Goal: Obtain resource: Obtain resource

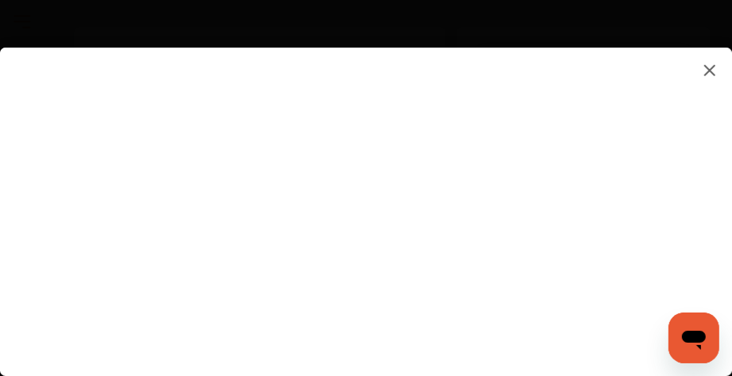
scroll to position [191, 0]
click at [709, 61] on img at bounding box center [709, 70] width 19 height 20
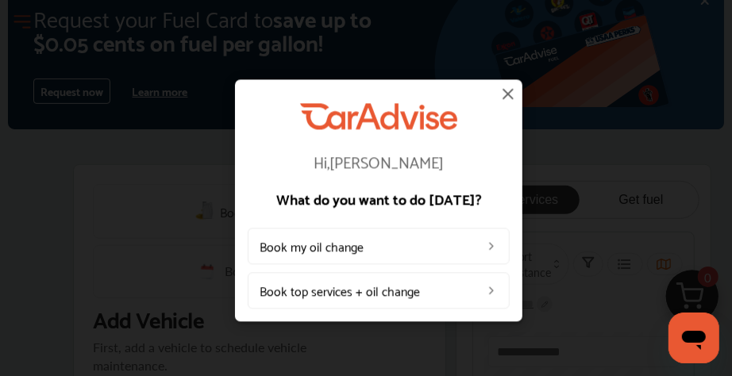
click at [502, 93] on img at bounding box center [508, 93] width 19 height 19
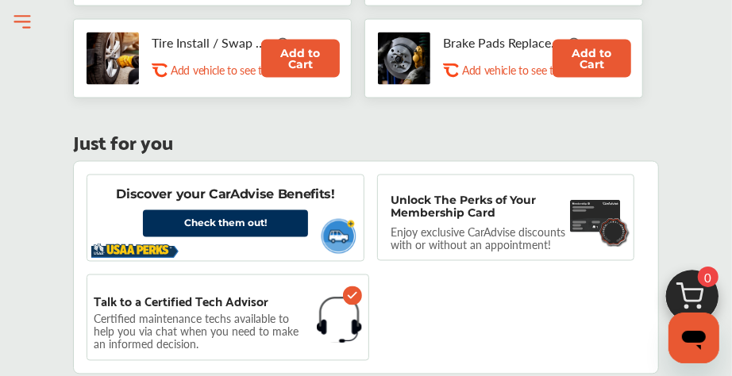
scroll to position [1143, 0]
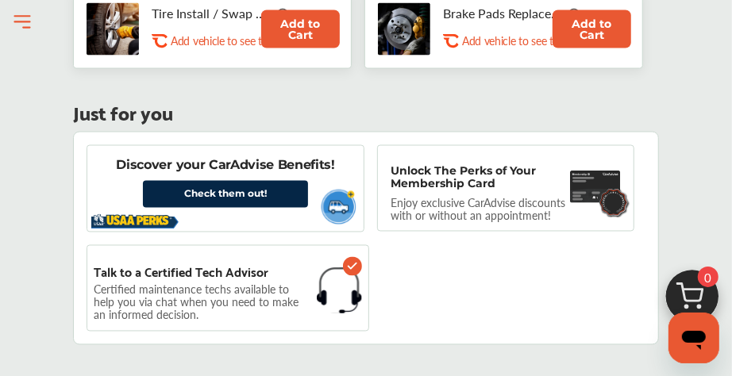
click at [235, 181] on link "Check them out!" at bounding box center [225, 194] width 165 height 27
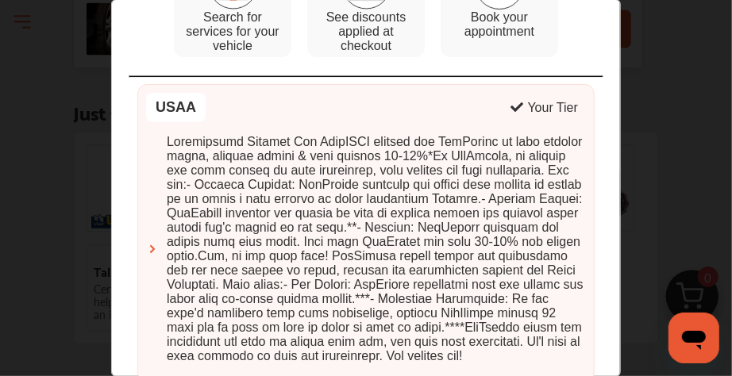
scroll to position [0, 0]
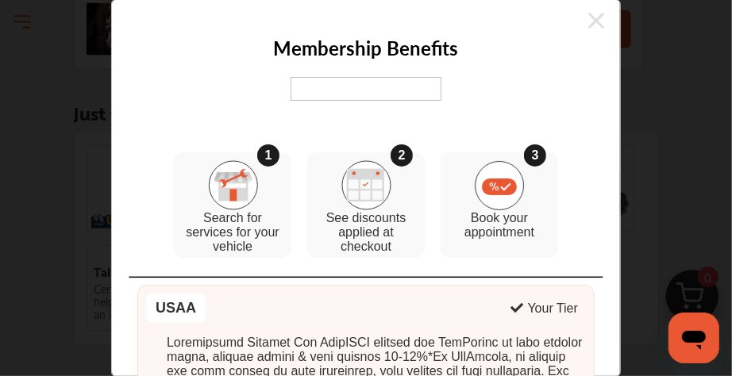
click at [589, 17] on icon at bounding box center [596, 20] width 16 height 25
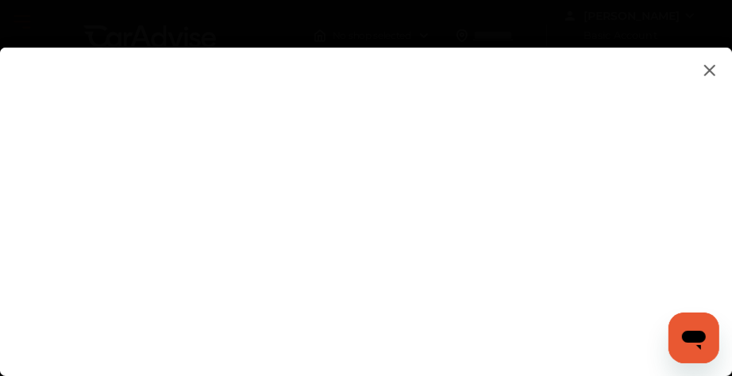
click at [711, 67] on img at bounding box center [709, 70] width 19 height 20
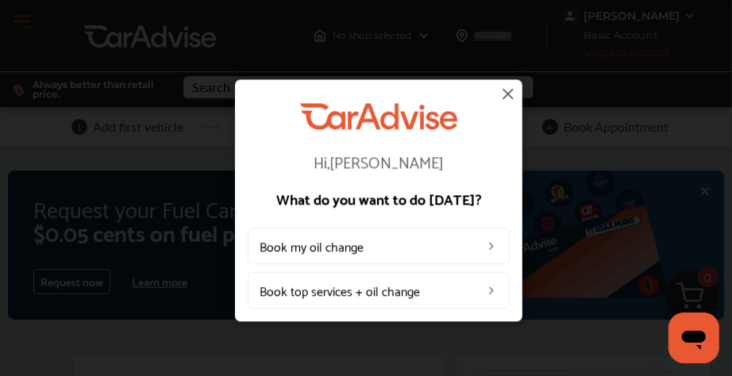
click at [499, 91] on img at bounding box center [508, 93] width 19 height 19
